Goal: Check status: Check status

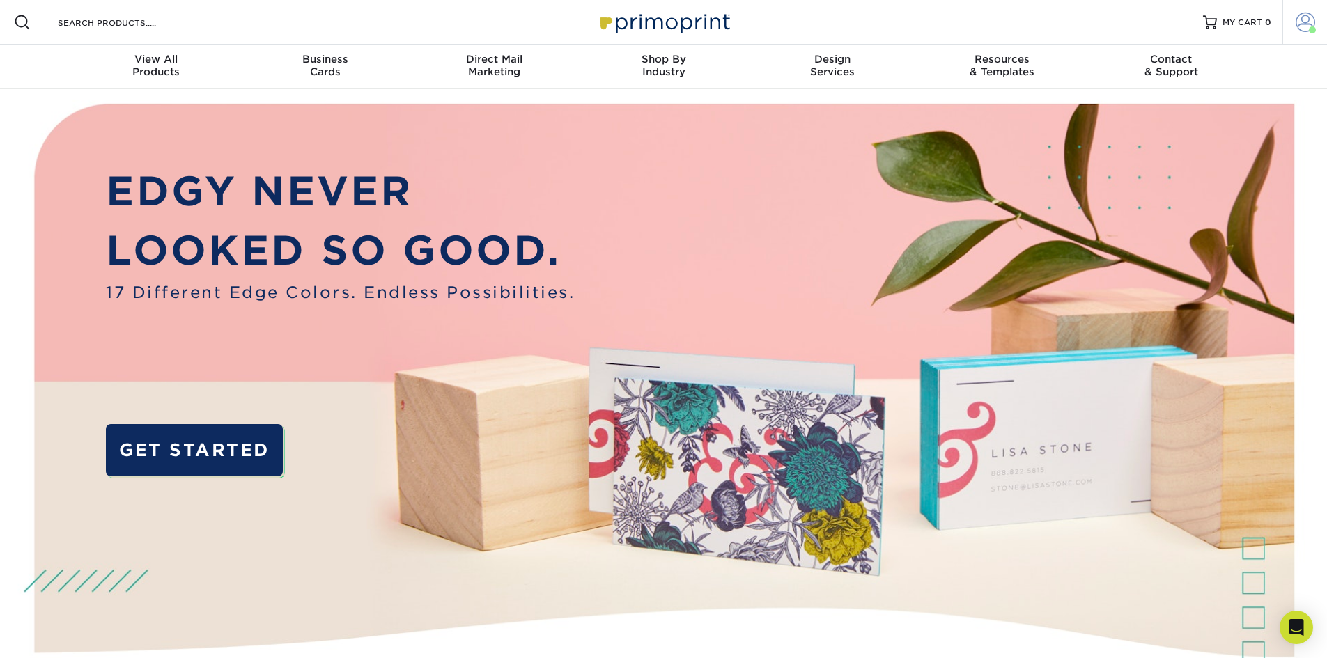
click at [1300, 20] on span at bounding box center [1306, 23] width 20 height 20
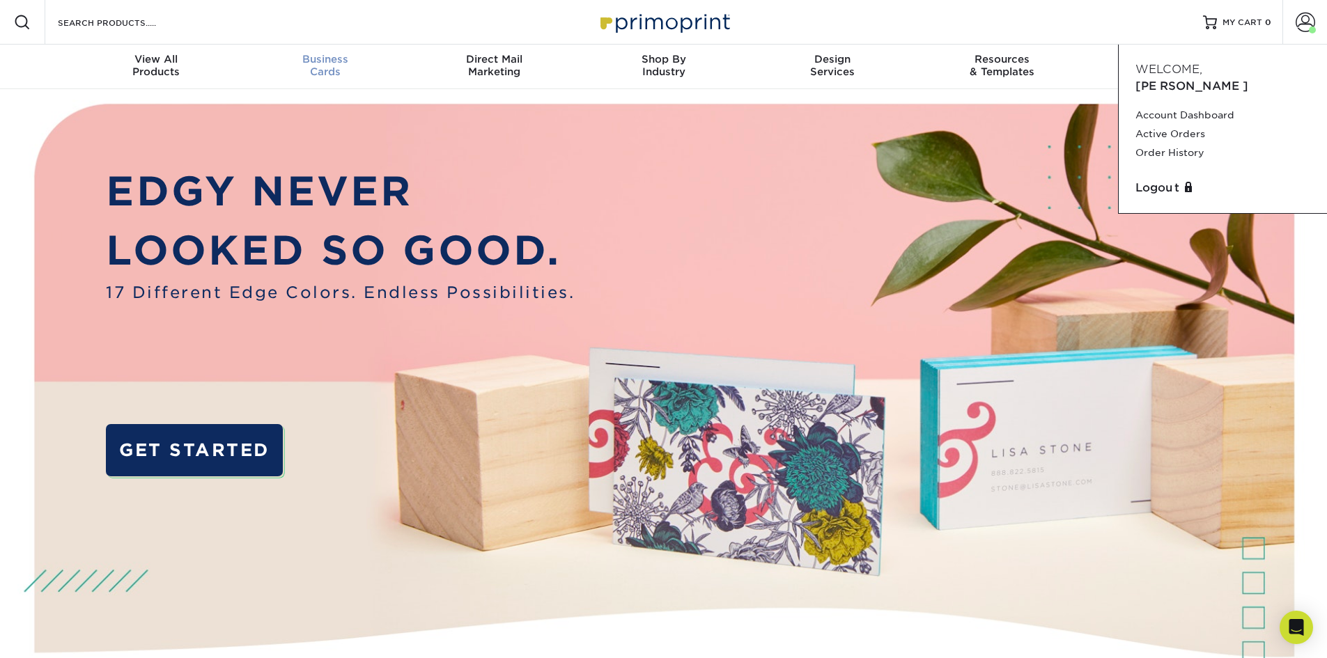
click at [330, 68] on div "Business Cards" at bounding box center [324, 65] width 169 height 25
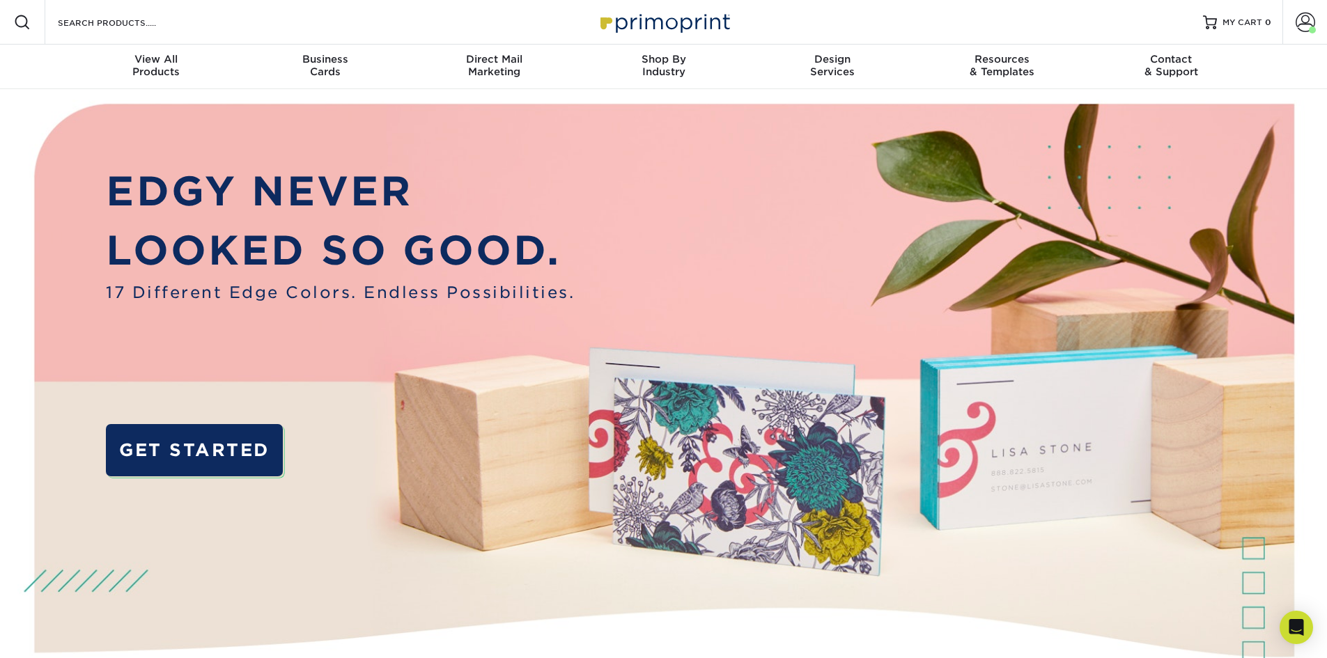
click at [516, 15] on div "Resources Menu Search Products Account Welcome, Danny Account Dashboard Active …" at bounding box center [663, 22] width 1327 height 45
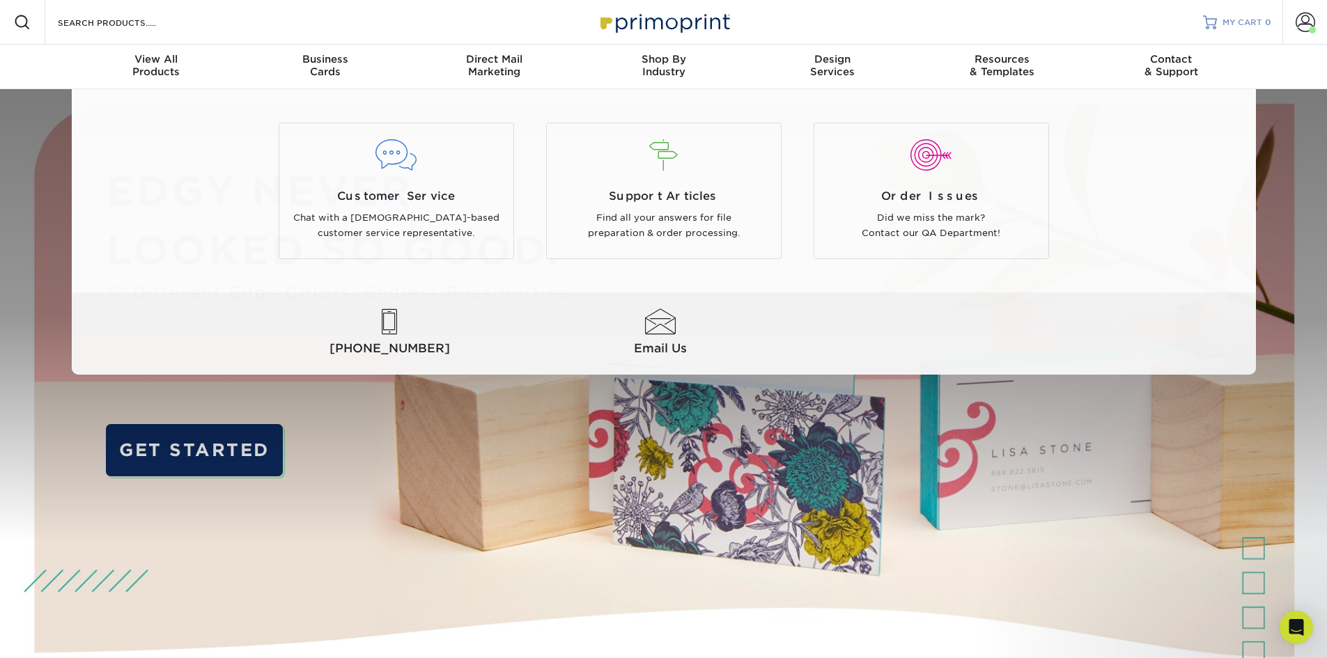
click at [1212, 20] on div at bounding box center [1210, 22] width 14 height 14
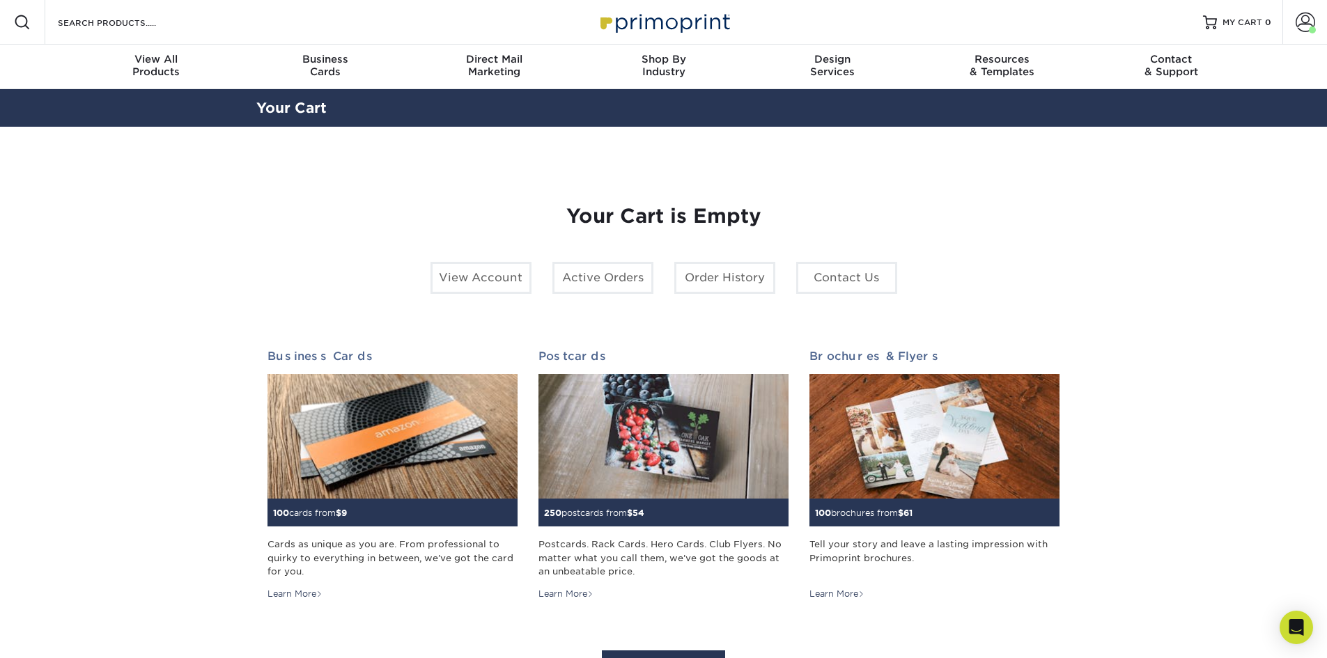
click at [1322, 618] on section "YOUR CART Empty Cart Your Cart is Empty View Account Active Orders Order Histor…" at bounding box center [663, 441] width 1327 height 629
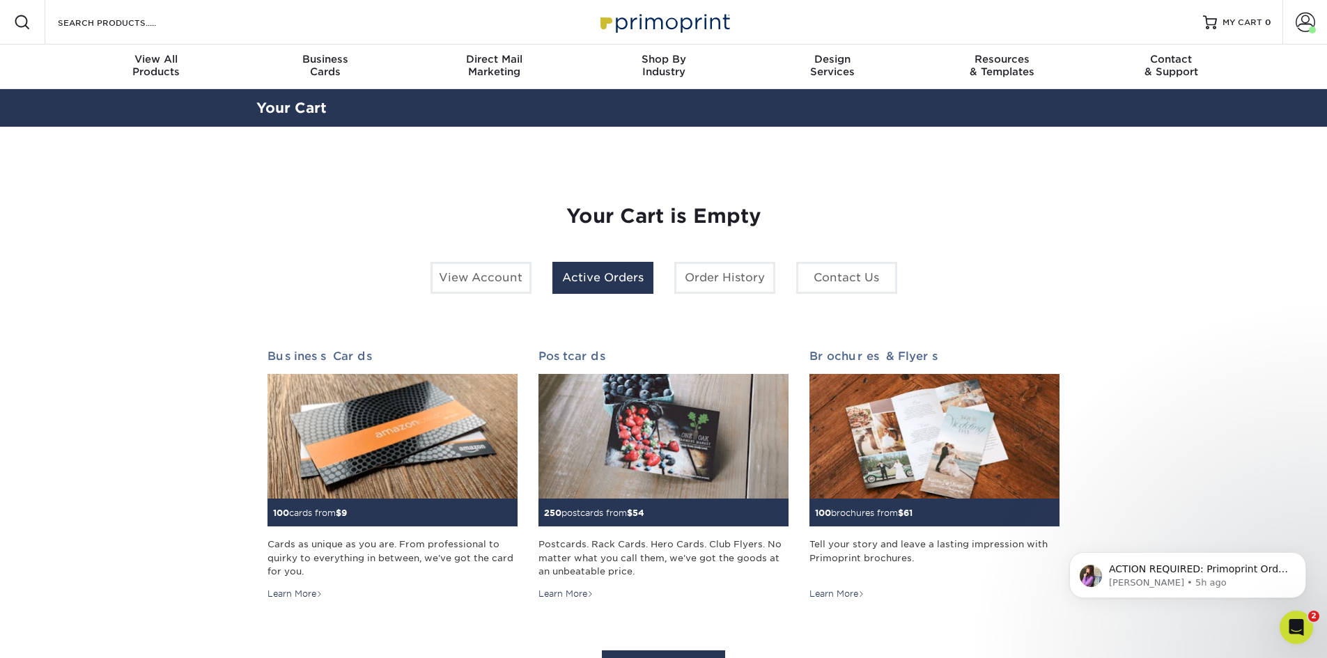
click at [629, 278] on link "Active Orders" at bounding box center [603, 278] width 101 height 32
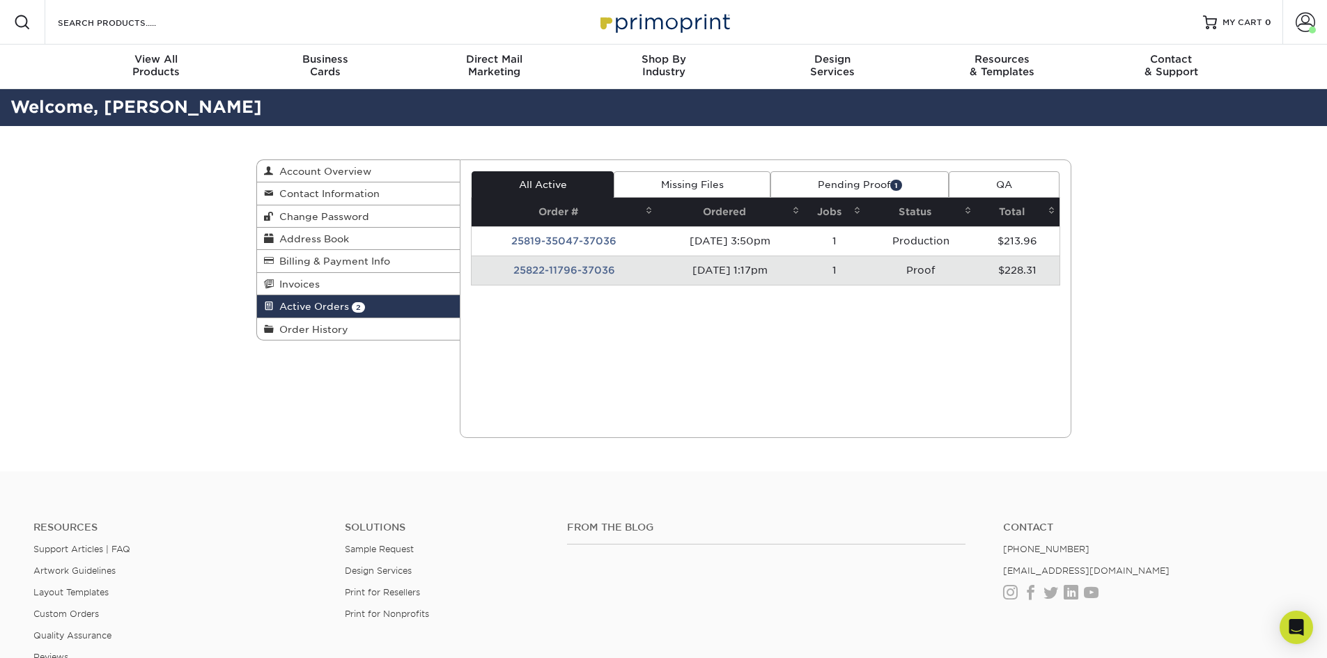
click at [683, 274] on td "08/22/2025 1:17pm" at bounding box center [730, 270] width 147 height 29
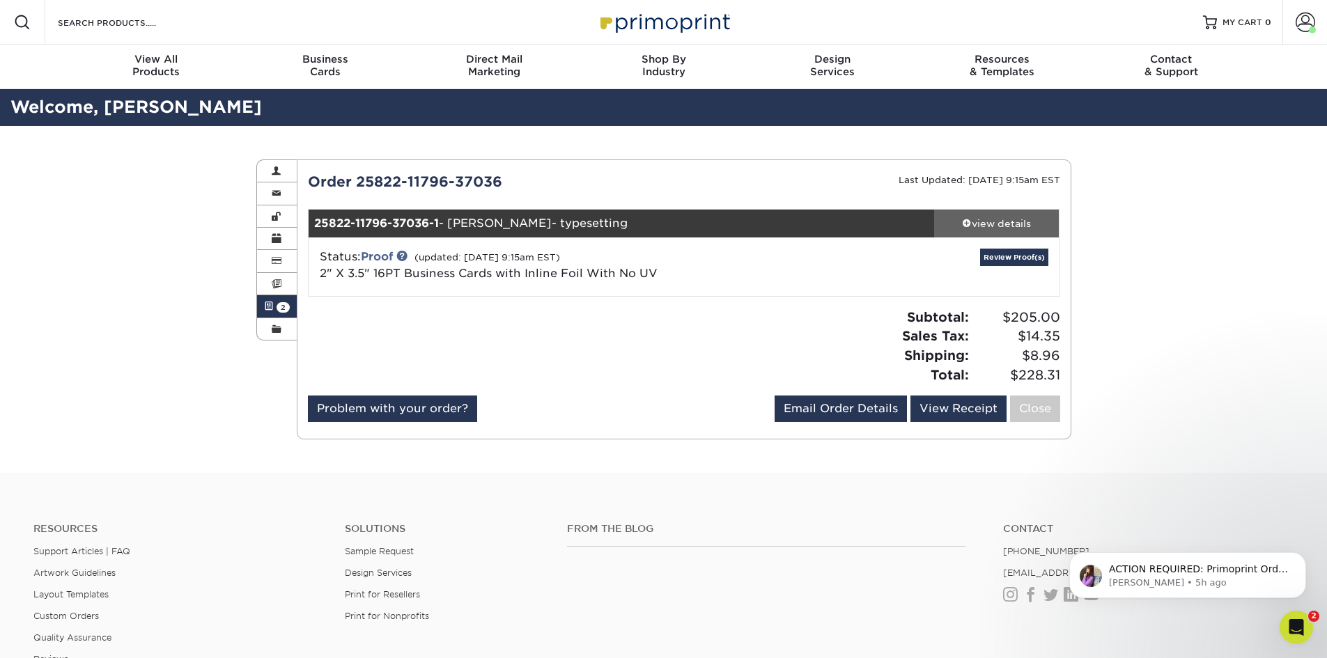
click at [1023, 229] on div "view details" at bounding box center [996, 224] width 125 height 14
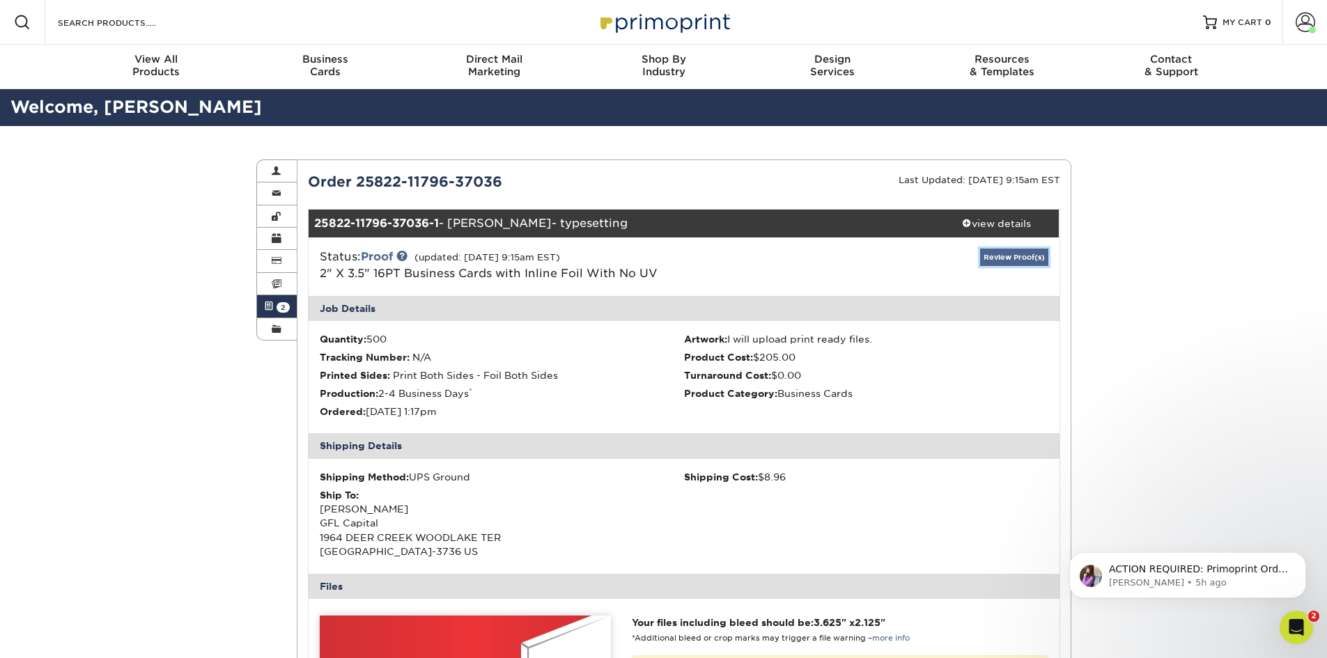
click at [1015, 252] on link "Review Proof(s)" at bounding box center [1014, 257] width 68 height 17
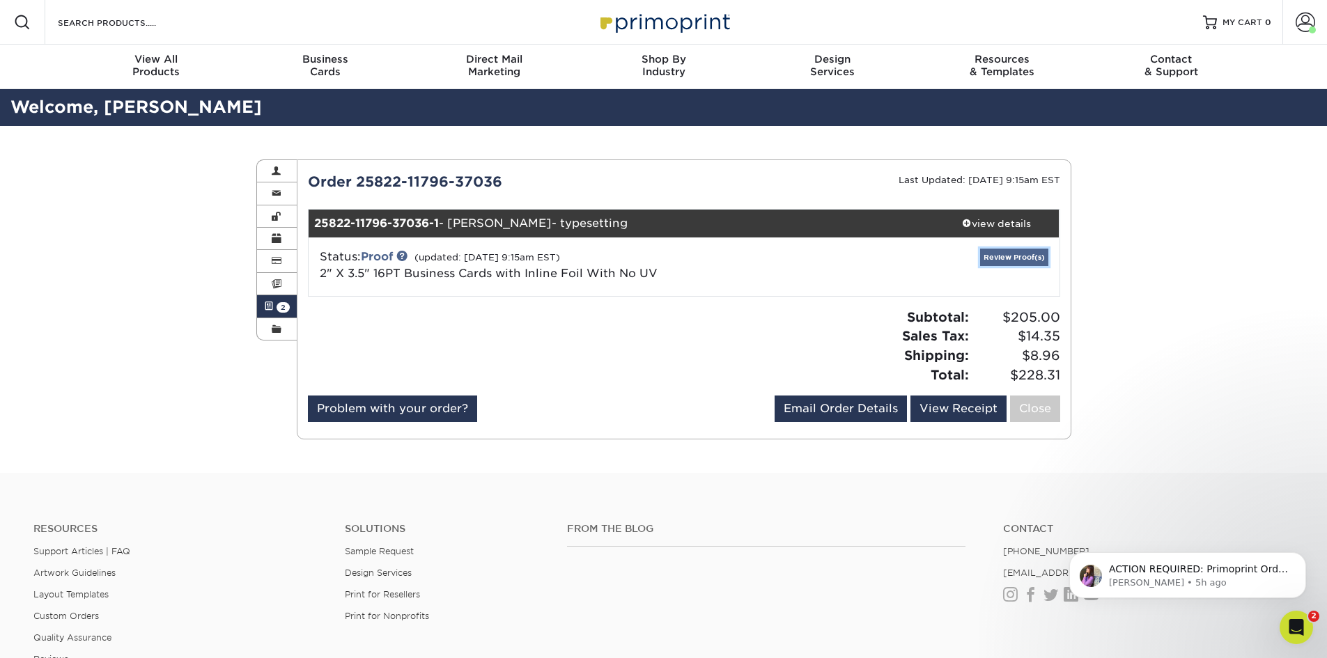
click at [983, 262] on link "Review Proof(s)" at bounding box center [1014, 257] width 68 height 17
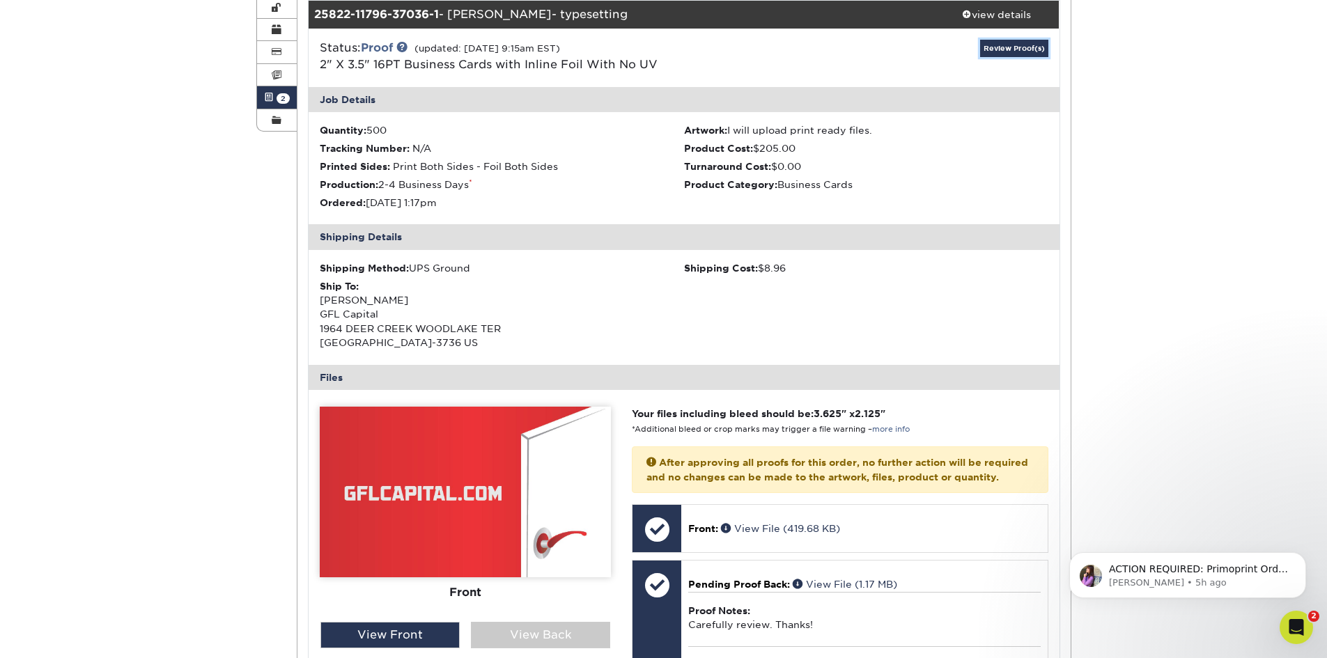
scroll to position [488, 0]
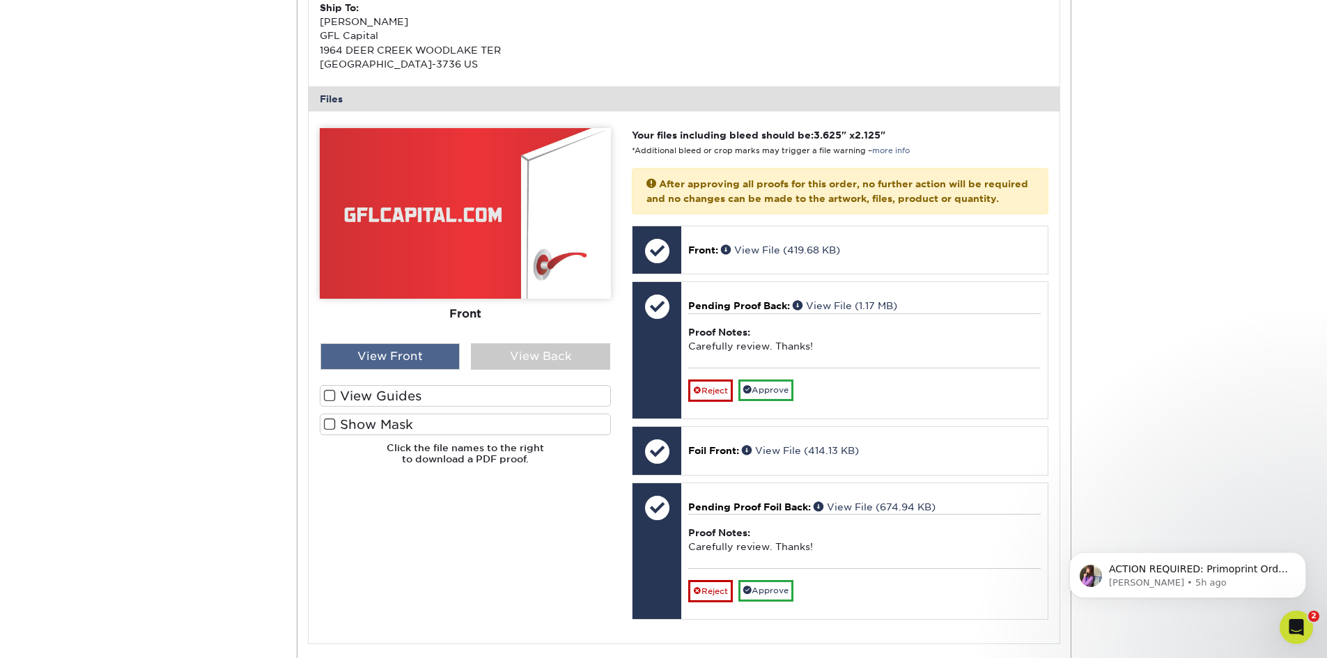
click at [432, 352] on div "View Front" at bounding box center [390, 357] width 139 height 26
click at [541, 357] on div "View Back" at bounding box center [540, 357] width 139 height 26
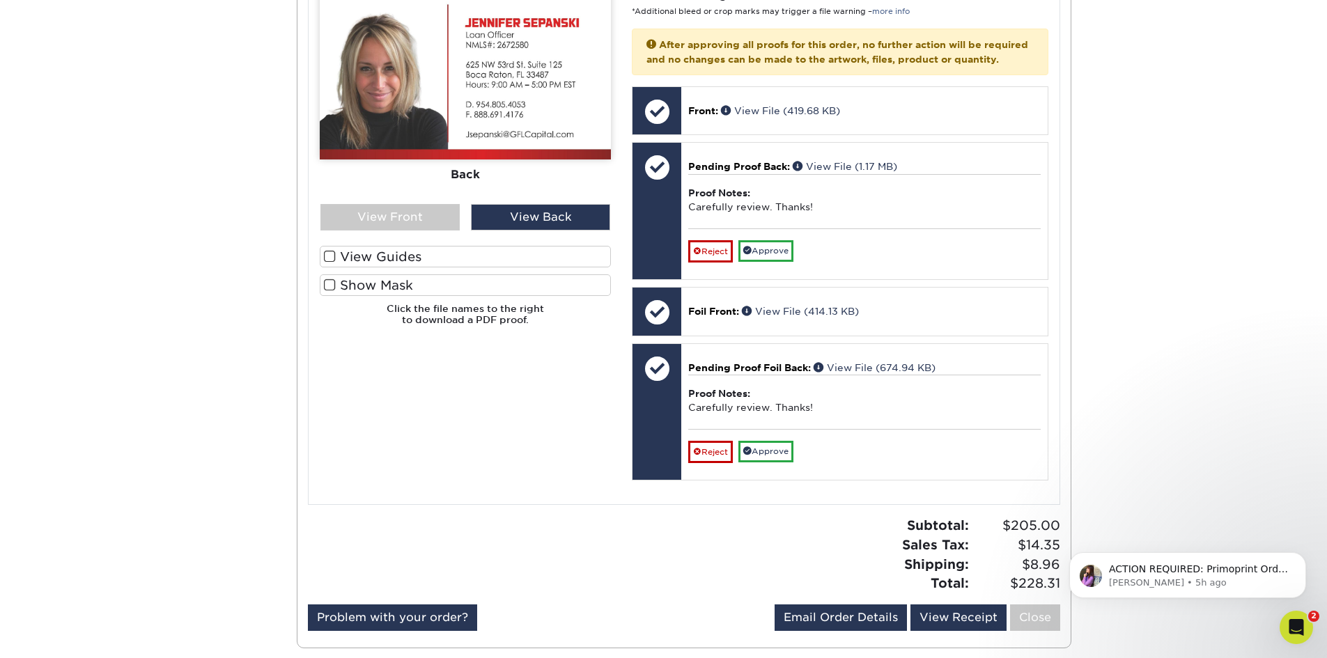
scroll to position [557, 0]
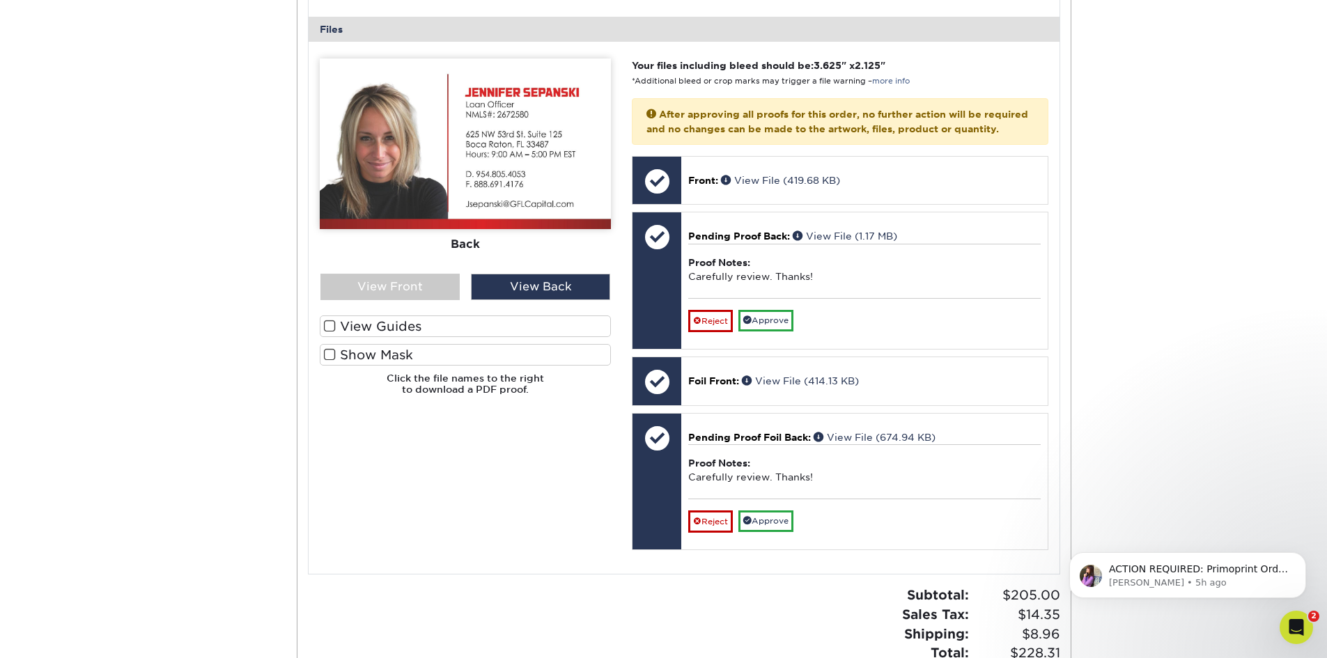
drag, startPoint x: 256, startPoint y: 114, endPoint x: 86, endPoint y: 153, distance: 174.6
click at [256, 114] on div "Active Orders Account Overview Contact Information Change Password Address Book…" at bounding box center [664, 160] width 836 height 1183
drag, startPoint x: 261, startPoint y: 130, endPoint x: 259, endPoint y: 123, distance: 7.3
click at [261, 130] on div "Active Orders Account Overview Contact Information Change Password Address Book…" at bounding box center [664, 160] width 836 height 1183
